Goal: Complete application form

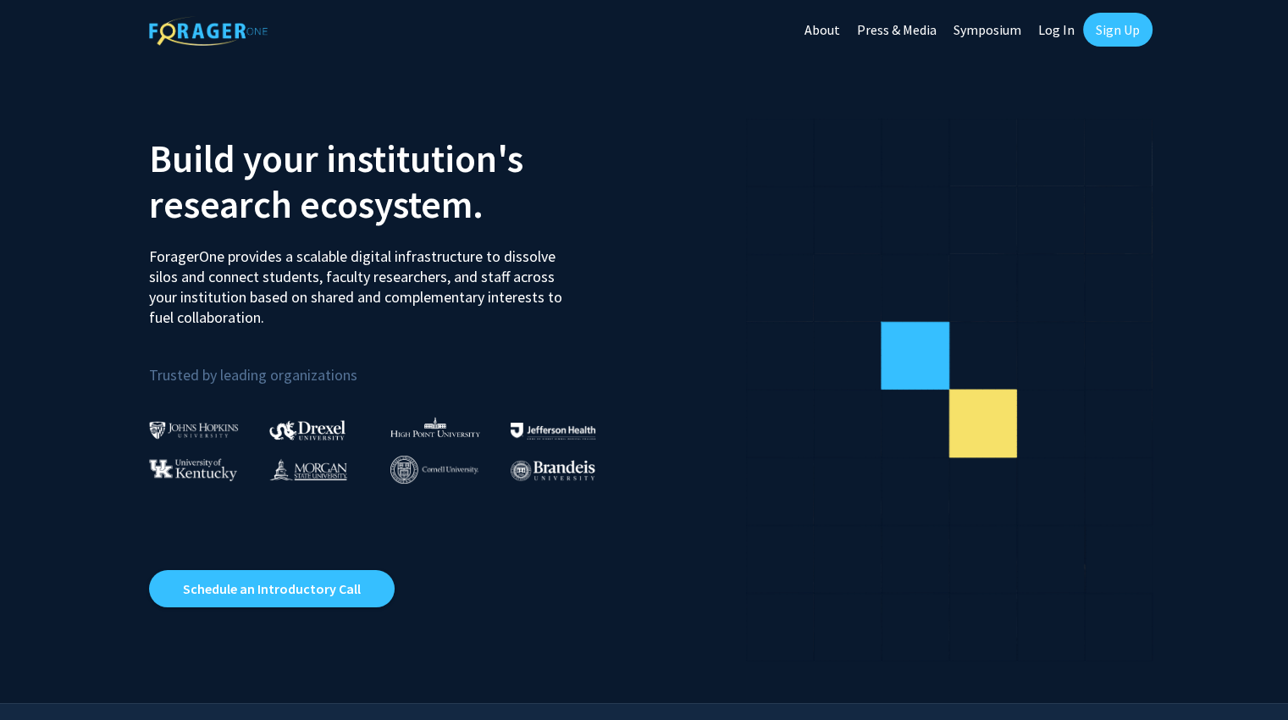
click at [1060, 27] on link "Log In" at bounding box center [1056, 29] width 53 height 59
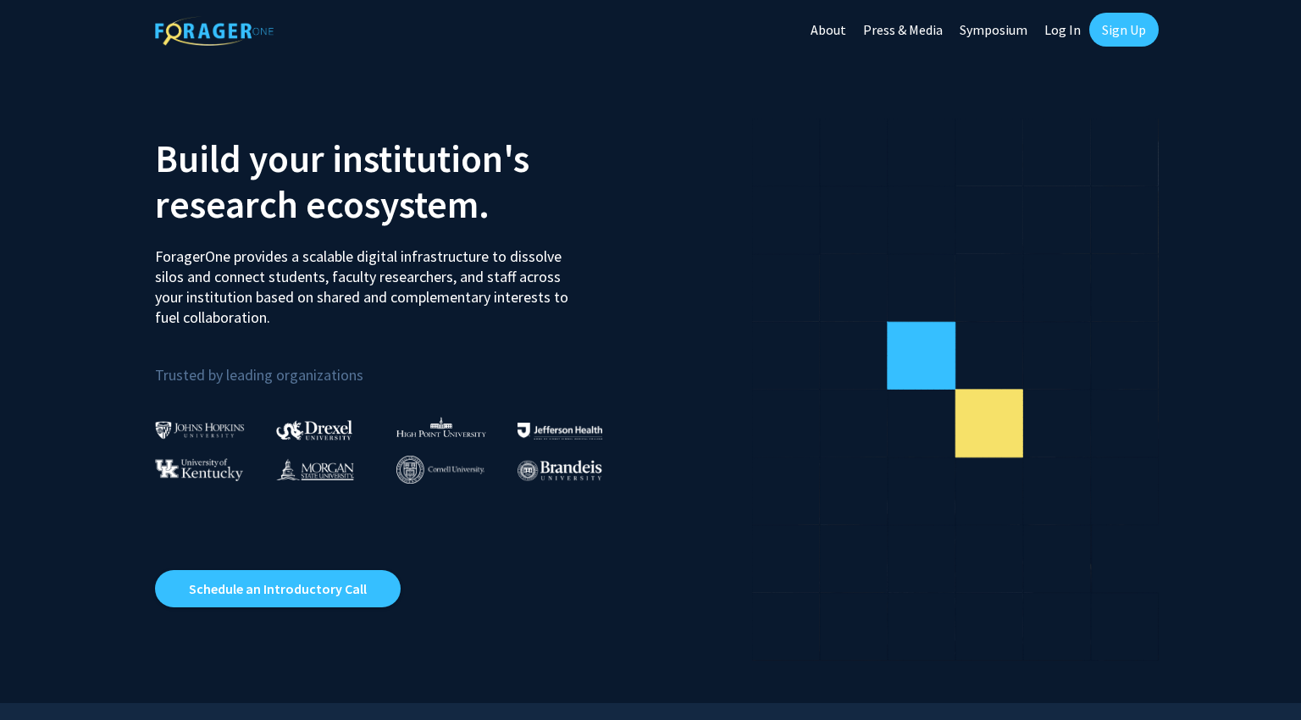
select select
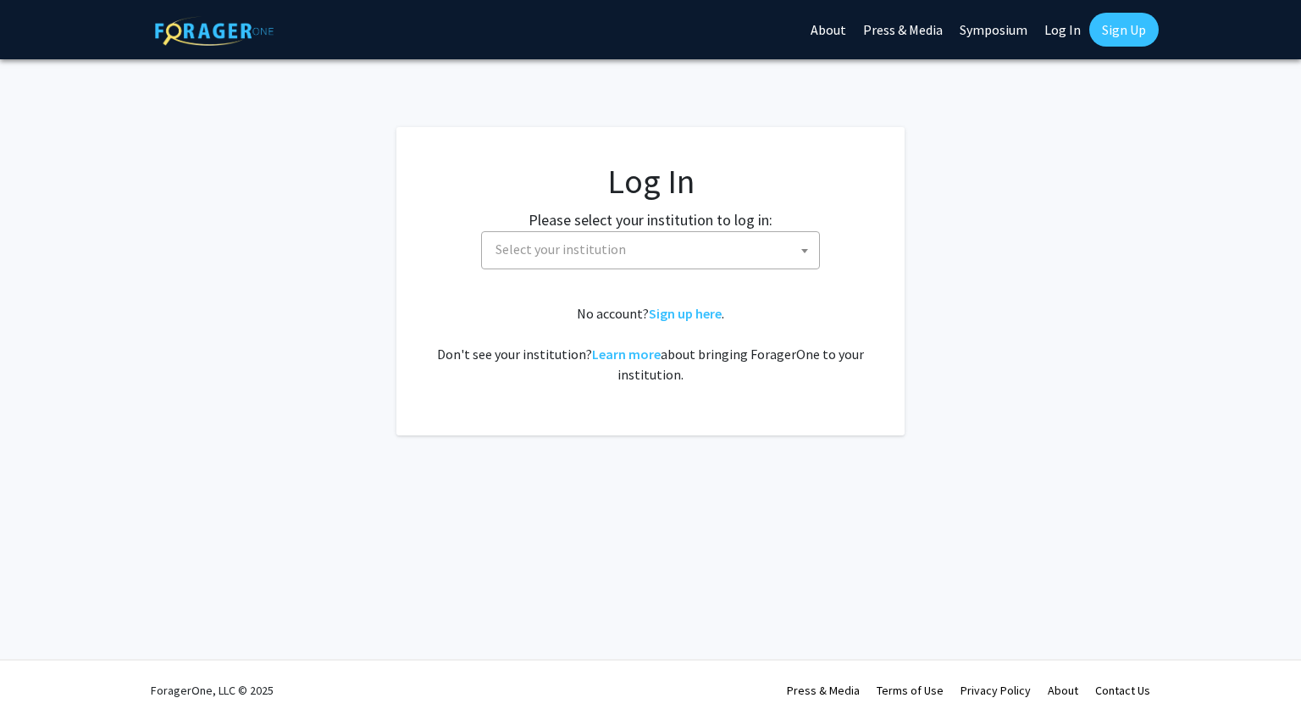
click at [749, 224] on label "Please select your institution to log in:" at bounding box center [650, 219] width 244 height 23
click at [708, 251] on span "Select your institution" at bounding box center [654, 249] width 330 height 35
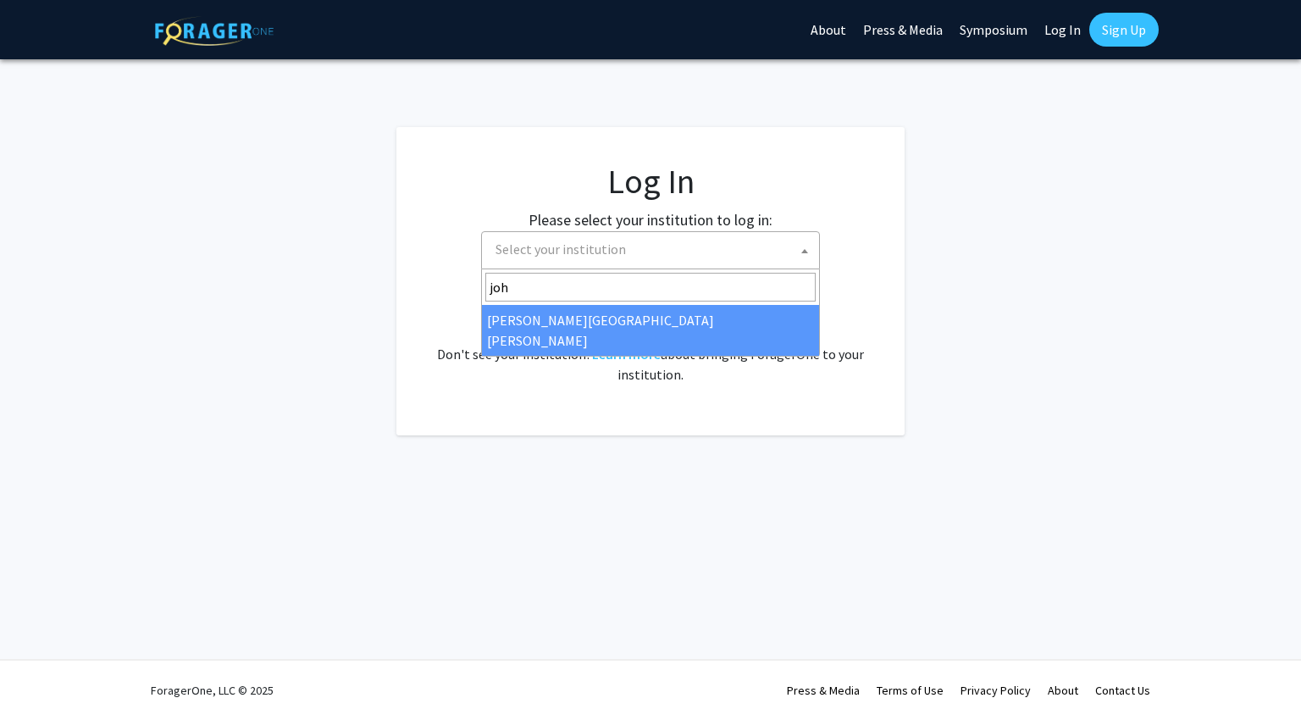
type input "joh"
select select "1"
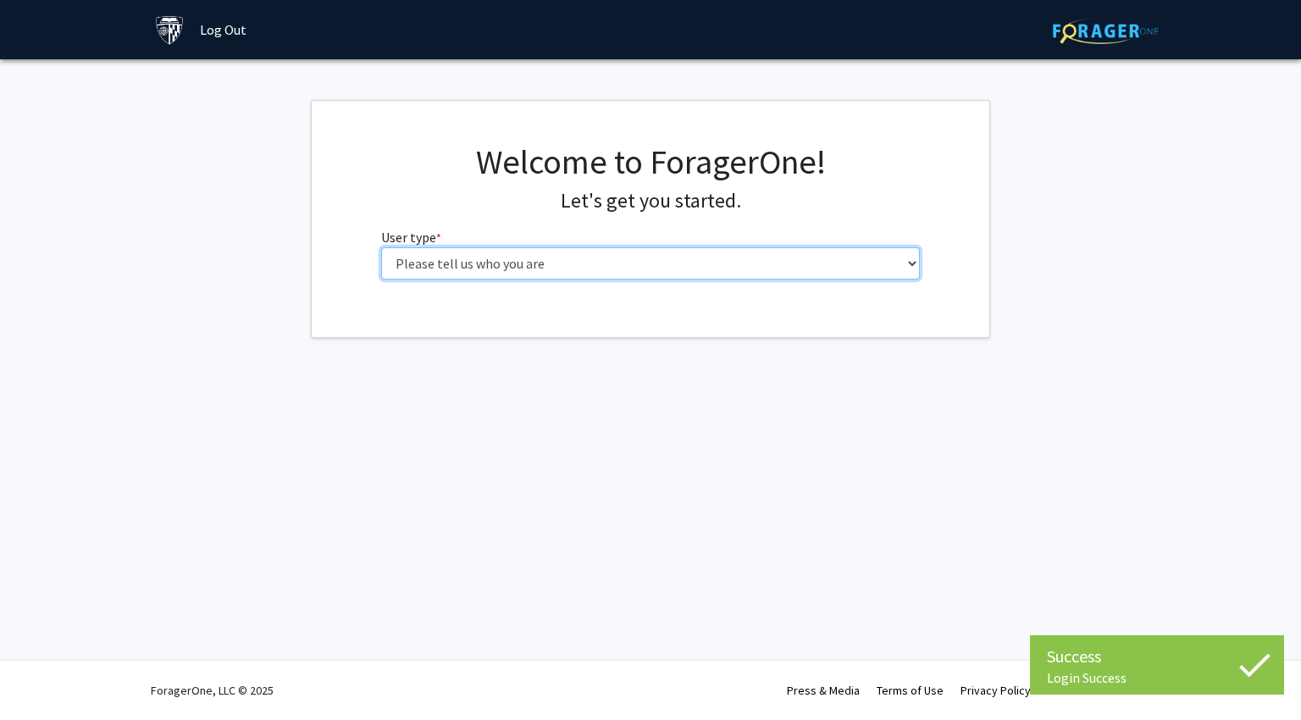
click at [679, 257] on select "Please tell us who you are Undergraduate Student Master's Student Doctoral Cand…" at bounding box center [650, 263] width 539 height 32
select select "1: undergrad"
click at [381, 247] on select "Please tell us who you are Undergraduate Student Master's Student Doctoral Cand…" at bounding box center [650, 263] width 539 height 32
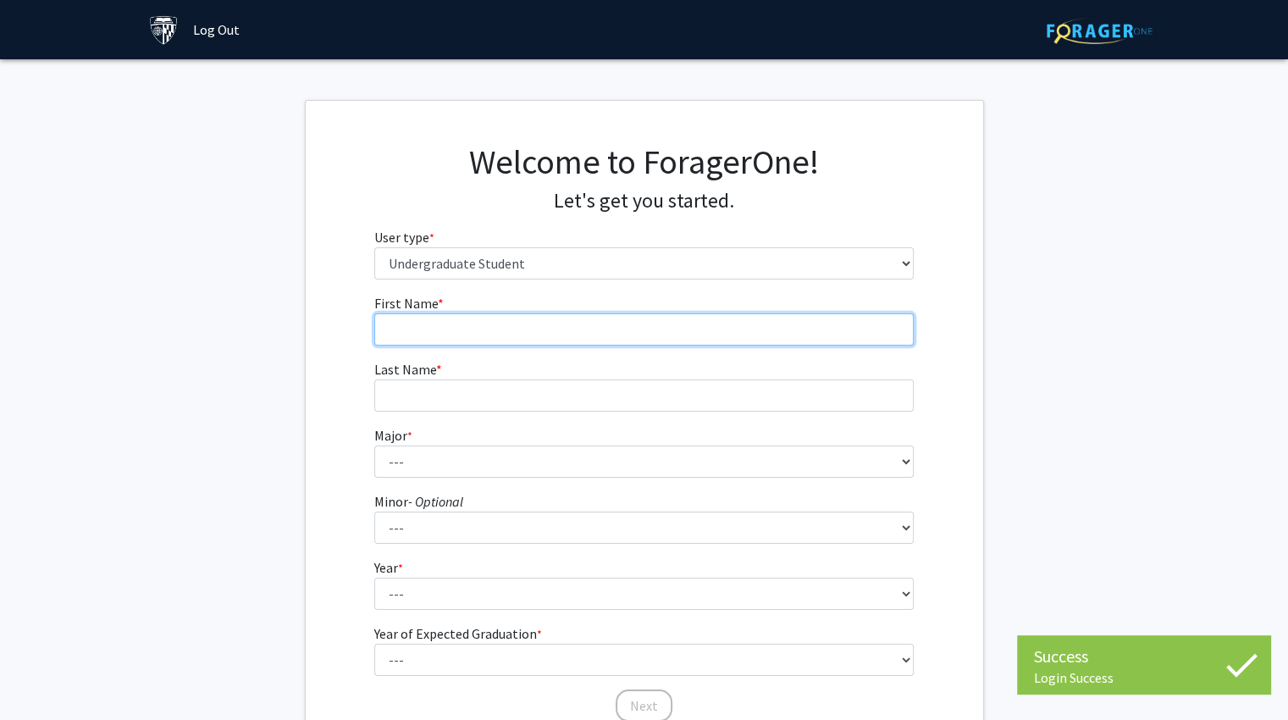
click at [592, 313] on input "First Name * required" at bounding box center [643, 329] width 539 height 32
type input "Thavisha"
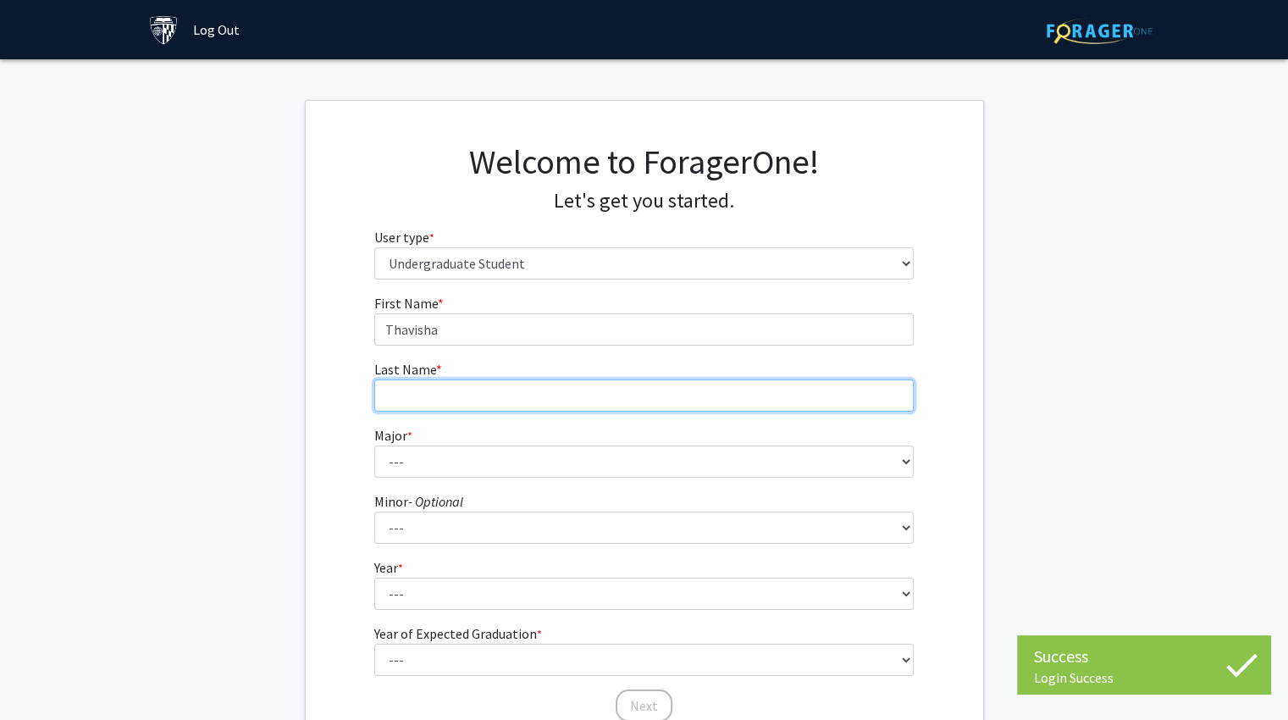
type input "Ponnamperuma"
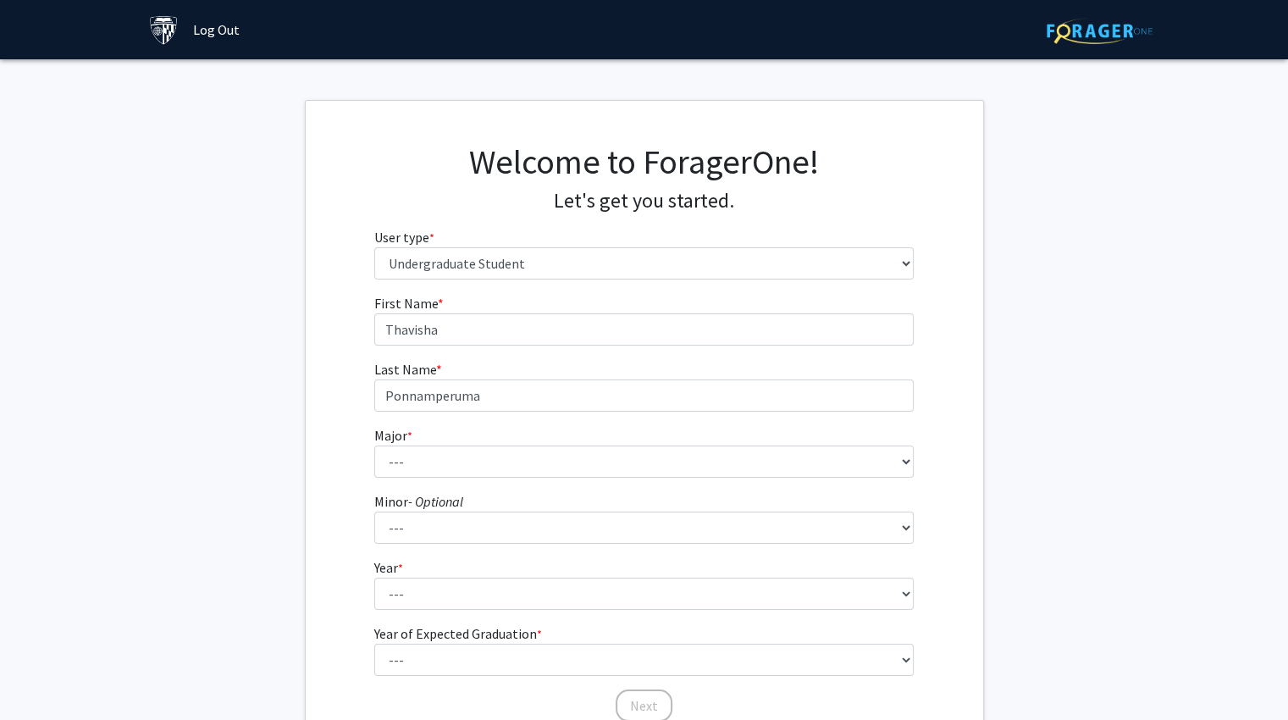
click at [544, 480] on form "First Name * required Thavisha Last Name * required Ponnamperuma Major * requir…" at bounding box center [643, 499] width 539 height 413
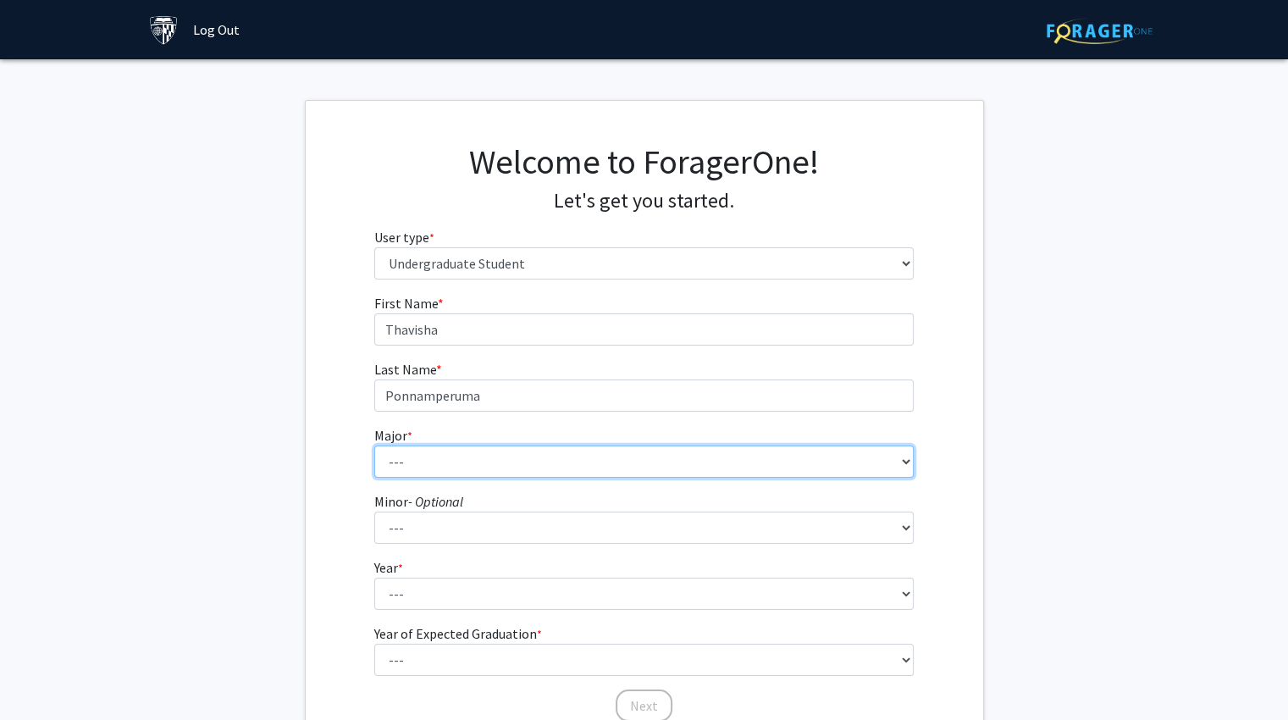
click at [493, 456] on select "--- Africana Studies Anthropology Applied Mathematics & Statistics Archaeology …" at bounding box center [643, 461] width 539 height 32
select select "10: 25"
click at [374, 445] on select "--- Africana Studies Anthropology Applied Mathematics & Statistics Archaeology …" at bounding box center [643, 461] width 539 height 32
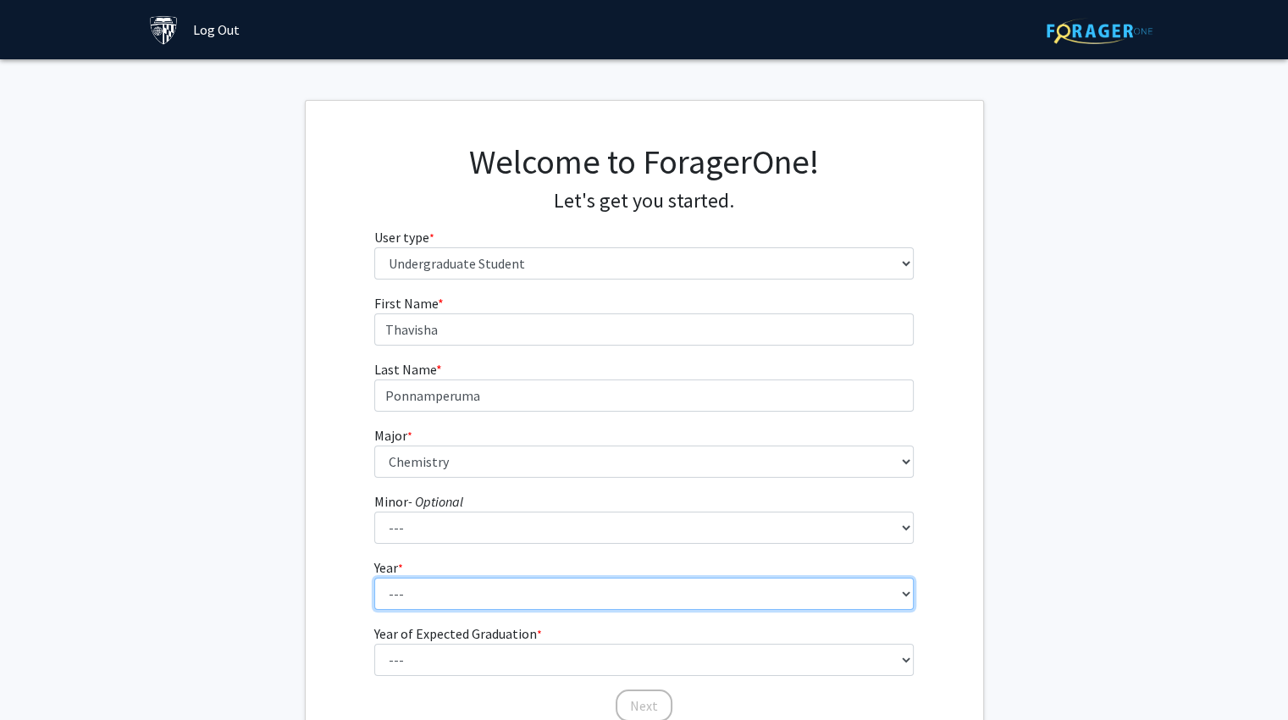
click at [451, 588] on select "--- First-year Sophomore Junior Senior Postbaccalaureate Certificate" at bounding box center [643, 594] width 539 height 32
select select "1: first-year"
click at [374, 578] on select "--- First-year Sophomore Junior Senior Postbaccalaureate Certificate" at bounding box center [643, 594] width 539 height 32
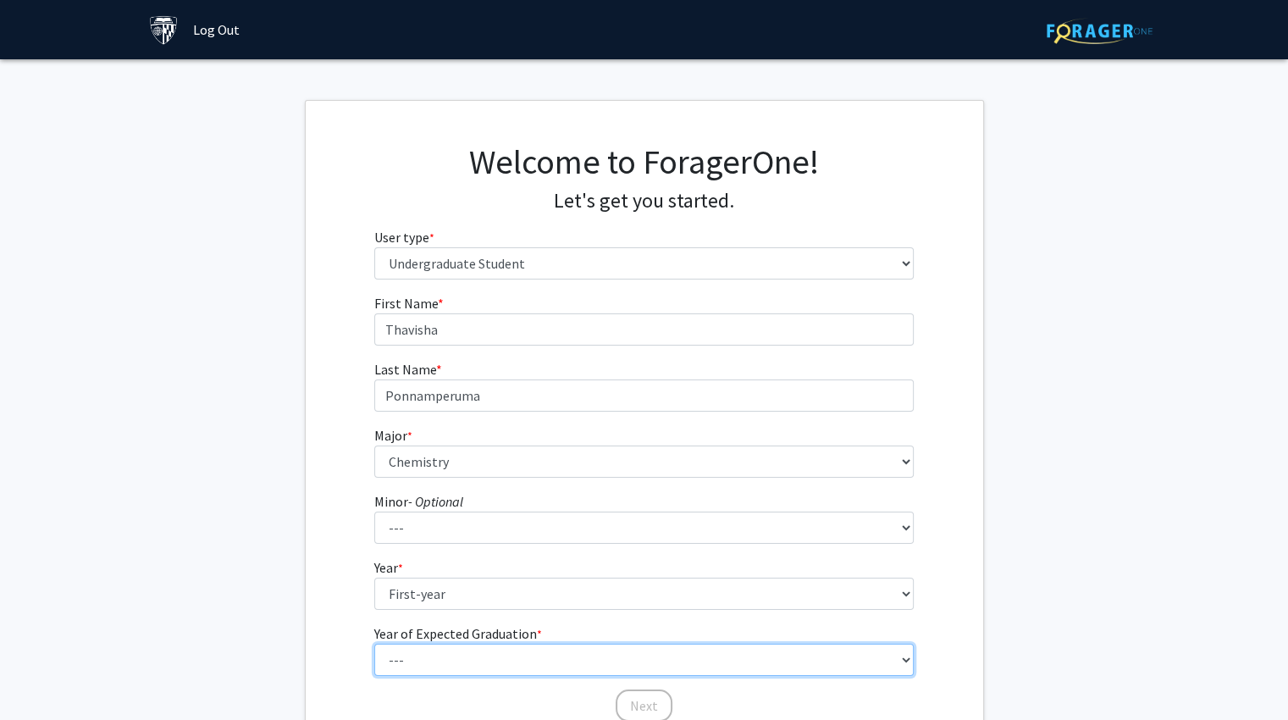
click at [474, 664] on select "--- 2025 2026 2027 2028 2029 2030 2031 2032 2033 2034" at bounding box center [643, 660] width 539 height 32
select select "5: 2029"
click at [374, 644] on select "--- 2025 2026 2027 2028 2029 2030 2031 2032 2033 2034" at bounding box center [643, 660] width 539 height 32
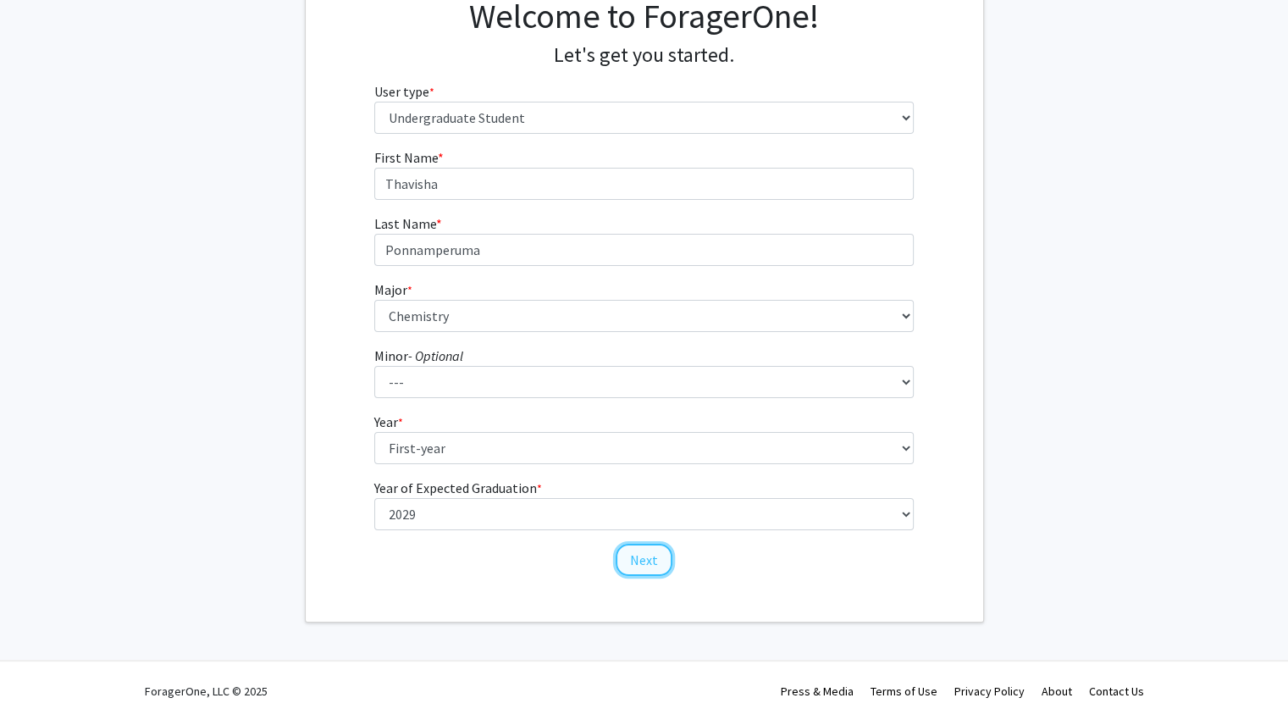
click at [631, 555] on button "Next" at bounding box center [644, 560] width 57 height 32
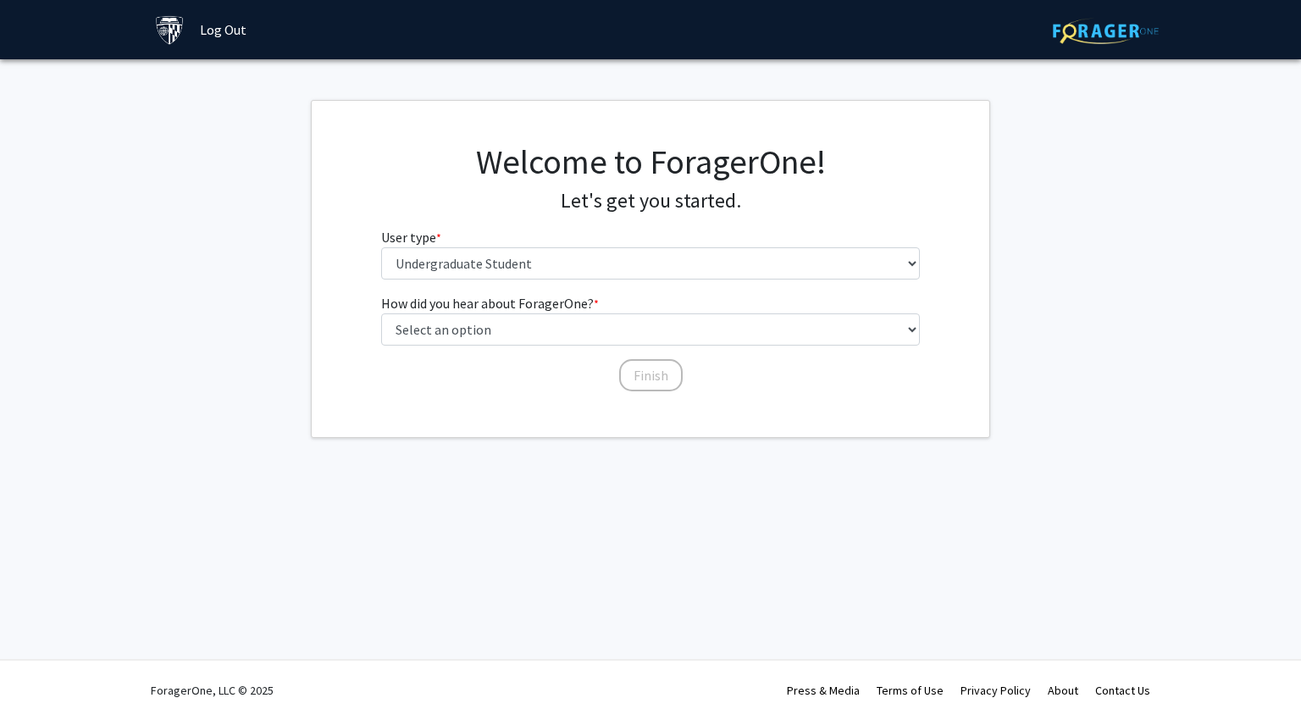
click at [552, 346] on div "How did you hear about ForagerOne? * required Select an option Peer/student rec…" at bounding box center [650, 334] width 539 height 83
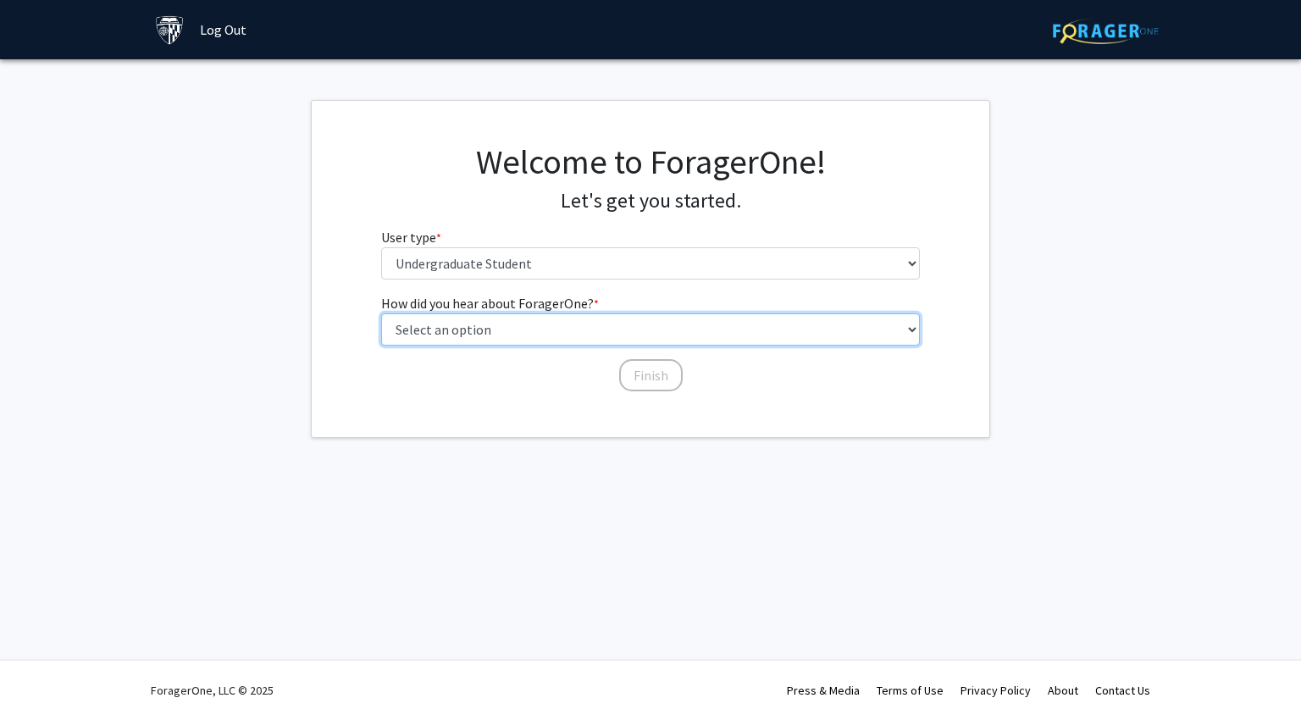
click at [515, 338] on select "Select an option Peer/student recommendation Faculty/staff recommendation Unive…" at bounding box center [650, 329] width 539 height 32
select select "1: peer_recommendation"
click at [381, 313] on select "Select an option Peer/student recommendation Faculty/staff recommendation Unive…" at bounding box center [650, 329] width 539 height 32
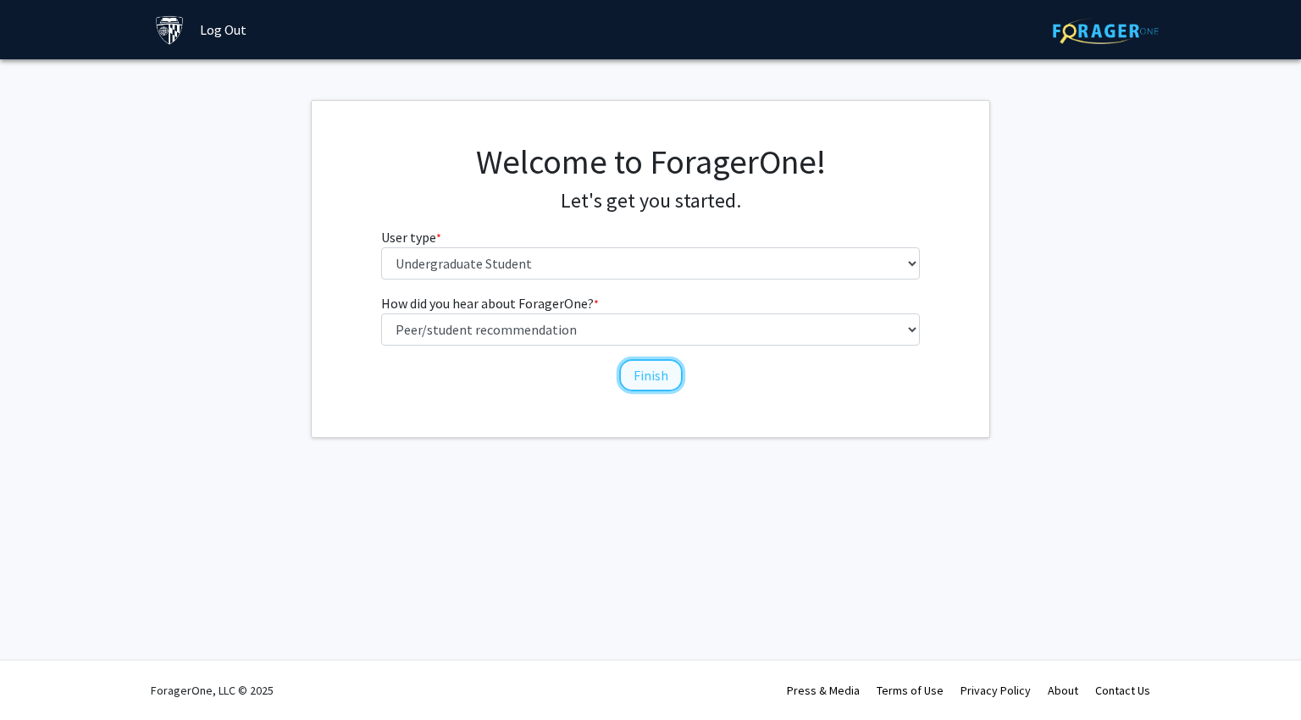
click at [644, 382] on button "Finish" at bounding box center [651, 375] width 64 height 32
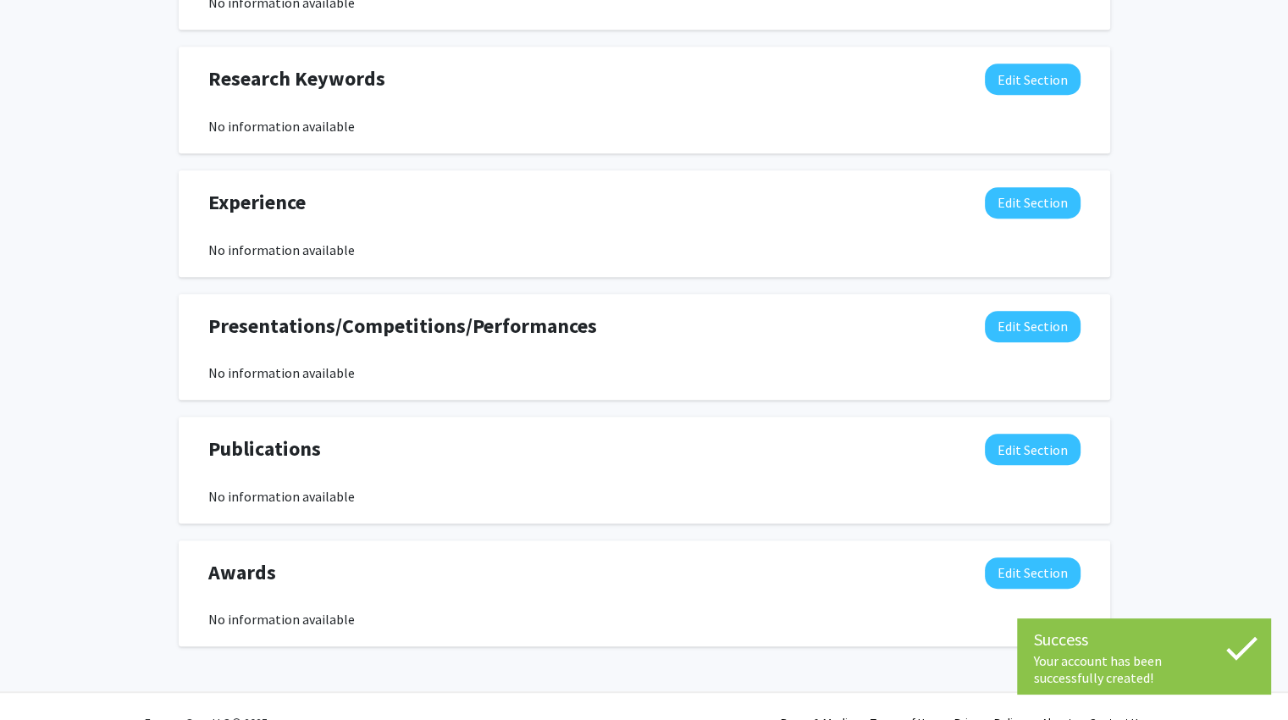
scroll to position [893, 0]
